Goal: Obtain resource: Obtain resource

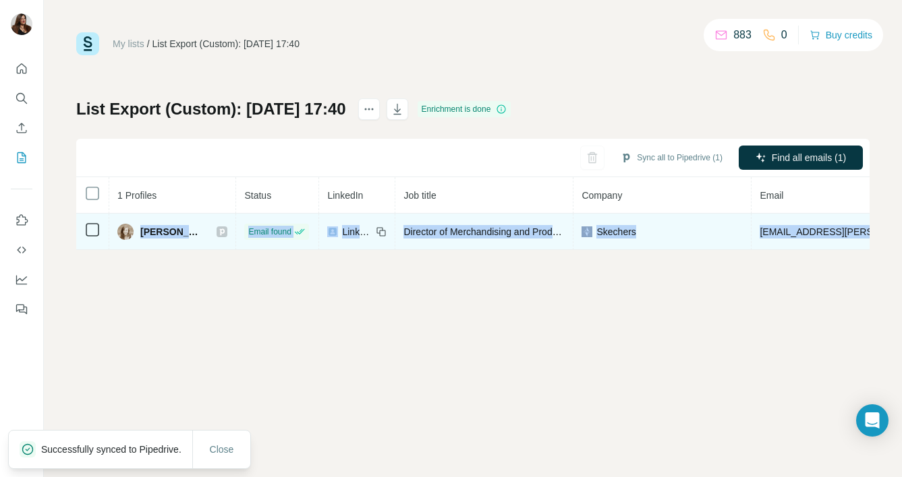
drag, startPoint x: 138, startPoint y: 229, endPoint x: 829, endPoint y: 245, distance: 691.4
click at [829, 245] on tr "Kara Kosinski Email found LinkedIn Director of Merchandising and Product Develo…" at bounding box center [693, 232] width 1234 height 36
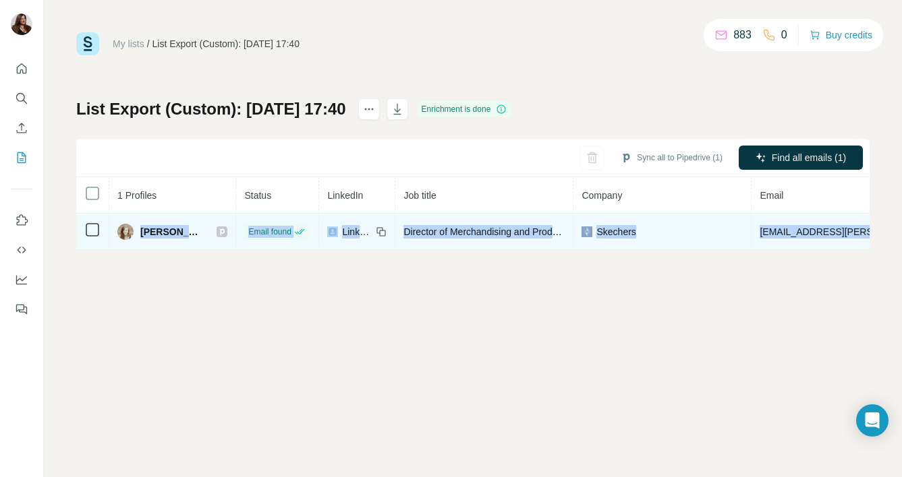
copy tr "Kara Kosinski Email found LinkedIn Director of Merchandising and Product Develo…"
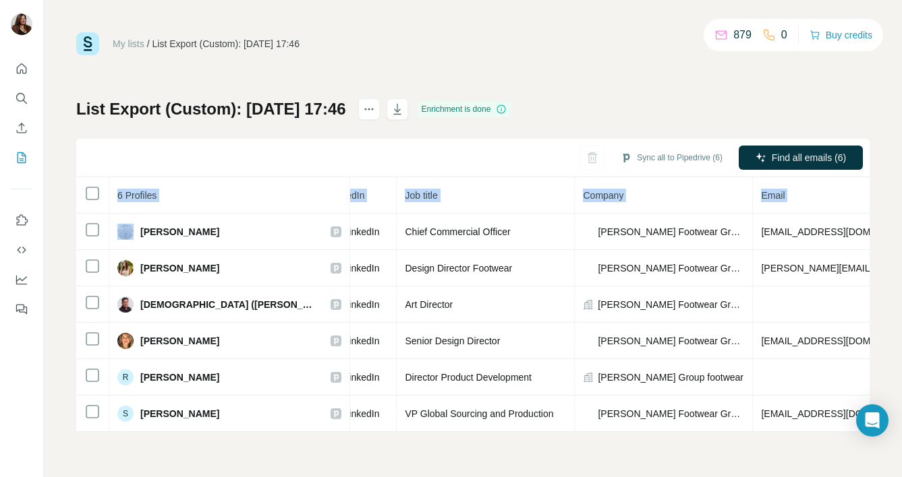
scroll to position [0, 297]
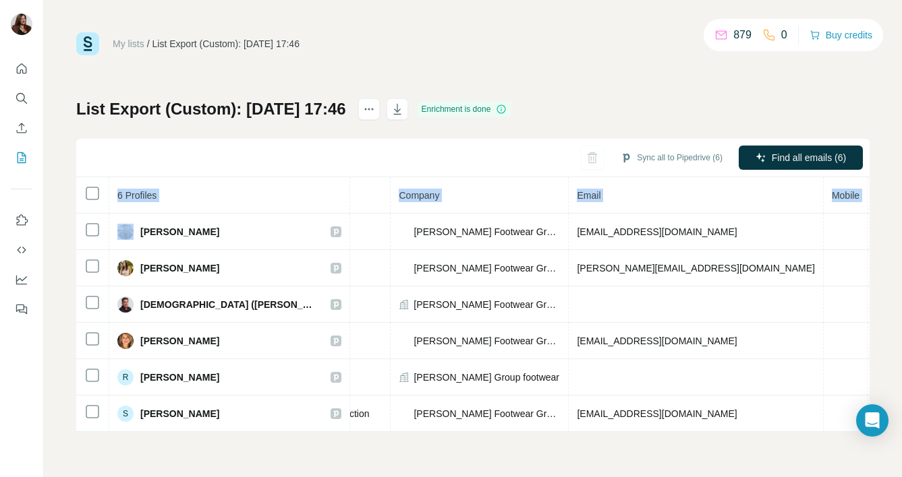
drag, startPoint x: 142, startPoint y: 230, endPoint x: 878, endPoint y: 441, distance: 766.1
click at [878, 441] on div "My lists / List Export (Custom): 28/08/2025 17:46 879 0 Buy credits List Export…" at bounding box center [473, 238] width 858 height 477
copy table "6 Profiles Status LinkedIn Job title Company Email Mobile Company website Landl…"
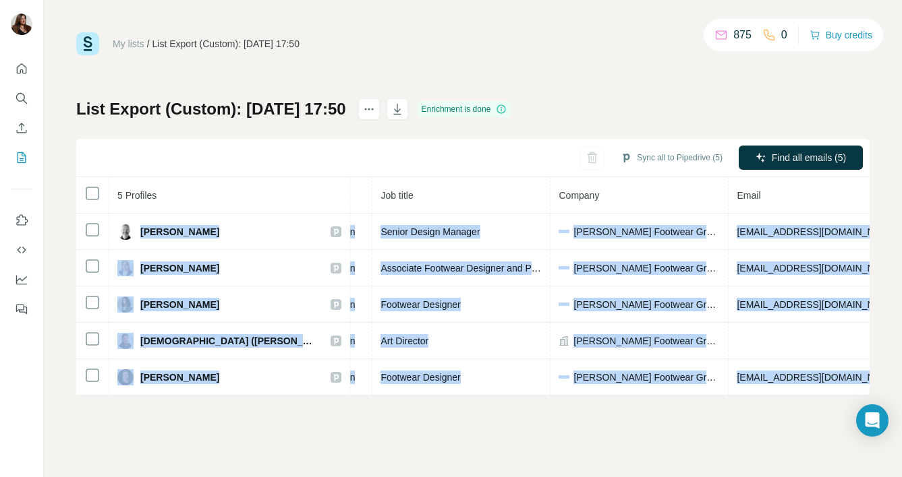
scroll to position [0, 303]
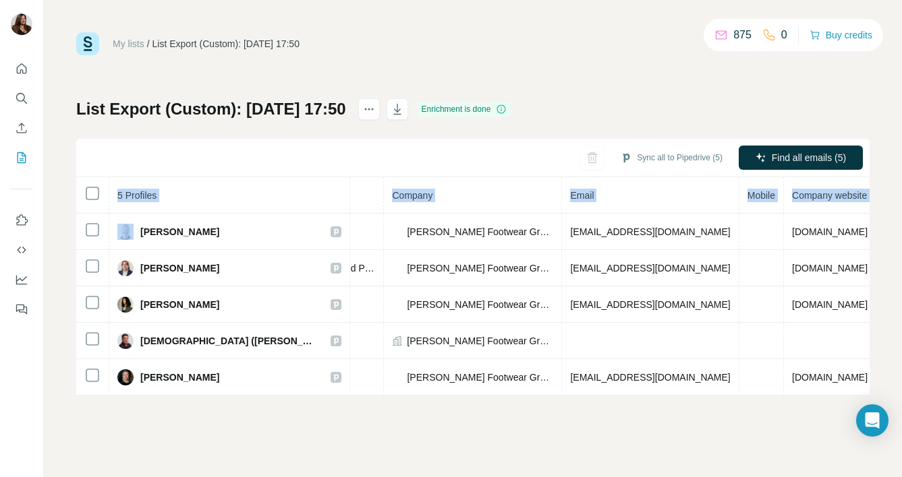
drag, startPoint x: 141, startPoint y: 230, endPoint x: 896, endPoint y: 373, distance: 768.0
click at [896, 373] on div "My lists / List Export (Custom): [DATE] 17:50 875 0 Buy credits List Export (Cu…" at bounding box center [473, 238] width 858 height 477
copy table "5 Profiles Status LinkedIn Job title Company Email Mobile Company website Landl…"
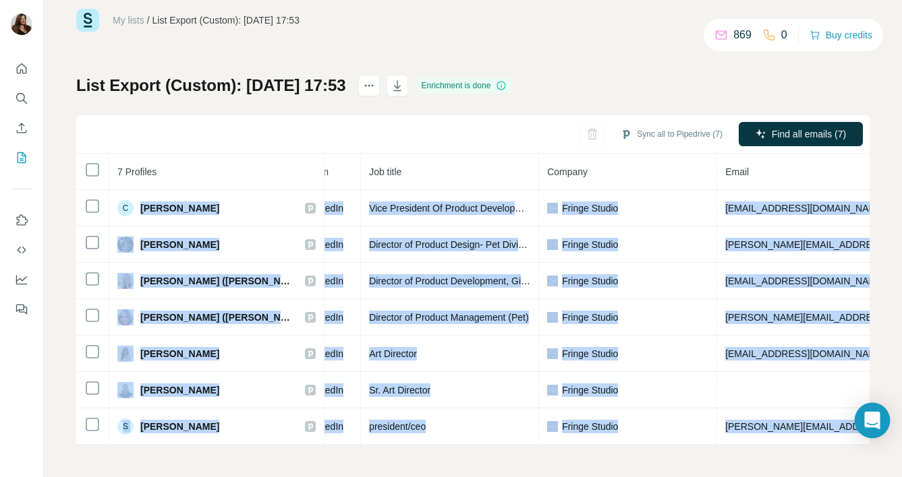
scroll to position [0, 368]
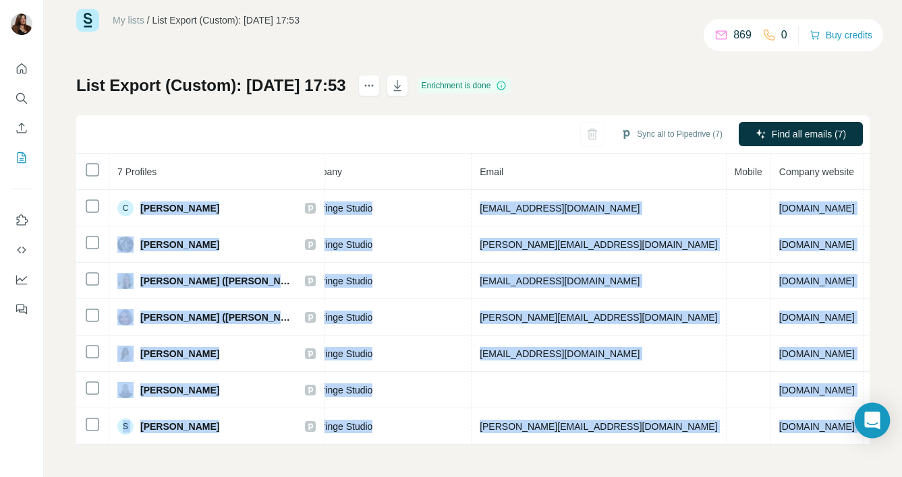
drag, startPoint x: 142, startPoint y: 196, endPoint x: 879, endPoint y: 425, distance: 772.6
click at [879, 425] on body "My lists / List Export (Custom): 28/08/2025 17:53 869 0 Buy credits List Export…" at bounding box center [451, 238] width 902 height 477
copy body "Claire Tarnow Email found LinkedIn Vice President Of Product Development Fringe…"
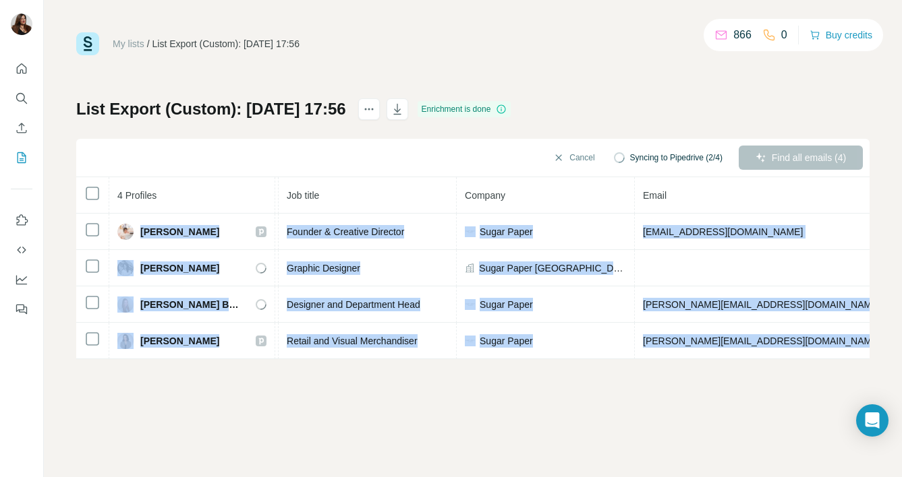
scroll to position [0, 322]
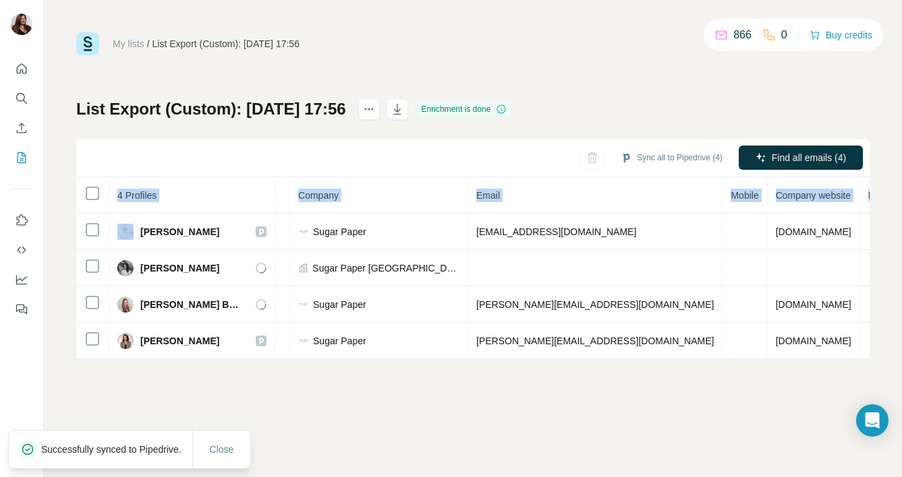
drag, startPoint x: 140, startPoint y: 232, endPoint x: 889, endPoint y: 355, distance: 759.2
click at [889, 355] on div "My lists / List Export (Custom): [DATE] 17:56 866 0 Buy credits List Export (Cu…" at bounding box center [473, 238] width 858 height 477
copy table "4 Profiles Status LinkedIn Job title Company Email Mobile Company website Landl…"
